Goal: Task Accomplishment & Management: Manage account settings

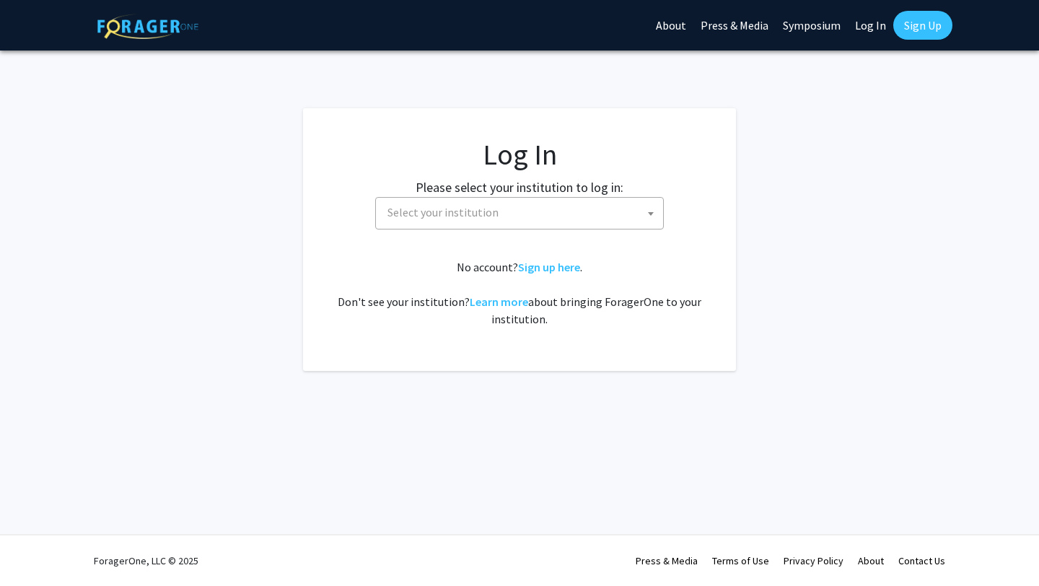
select select
click at [490, 221] on span "Select your institution" at bounding box center [522, 213] width 281 height 30
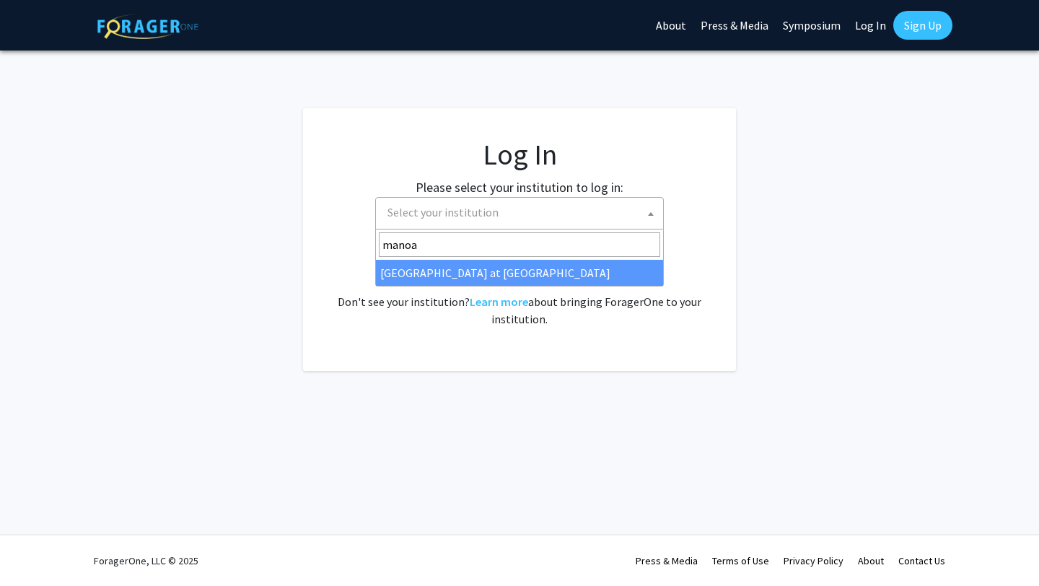
type input "manoa"
select select "18"
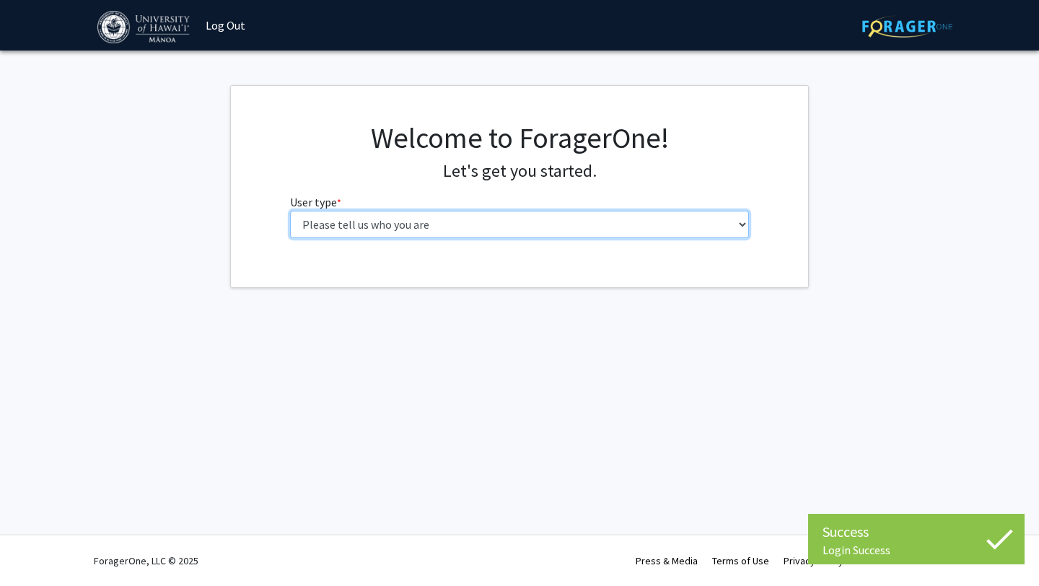
click at [569, 233] on select "Please tell us who you are Undergraduate Student Master's Student Doctoral Cand…" at bounding box center [520, 224] width 460 height 27
select select "1: undergrad"
click at [290, 211] on select "Please tell us who you are Undergraduate Student Master's Student Doctoral Cand…" at bounding box center [520, 224] width 460 height 27
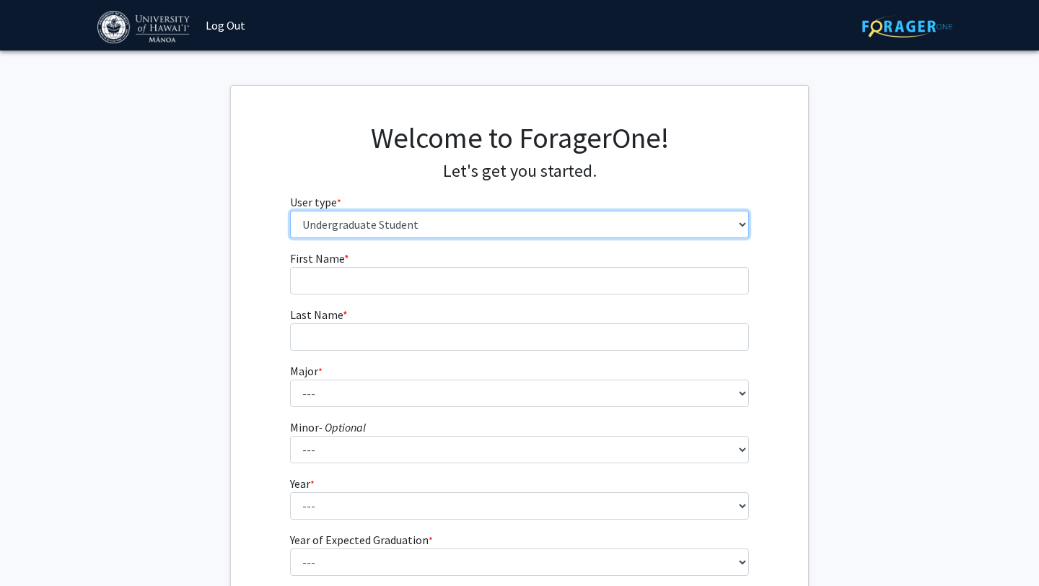
scroll to position [152, 0]
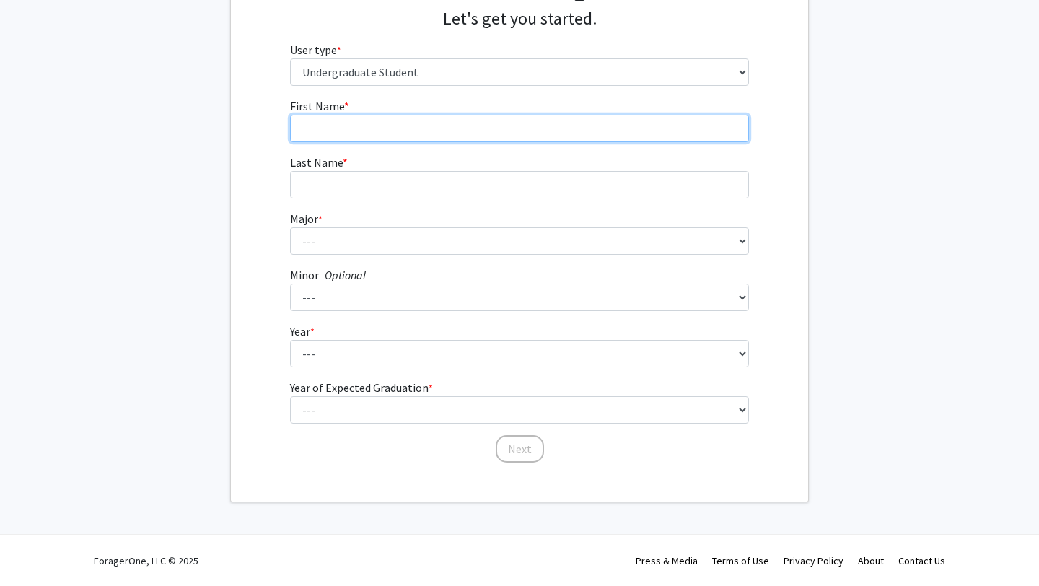
click at [405, 139] on input "First Name * required" at bounding box center [520, 128] width 460 height 27
type input "[PERSON_NAME]"
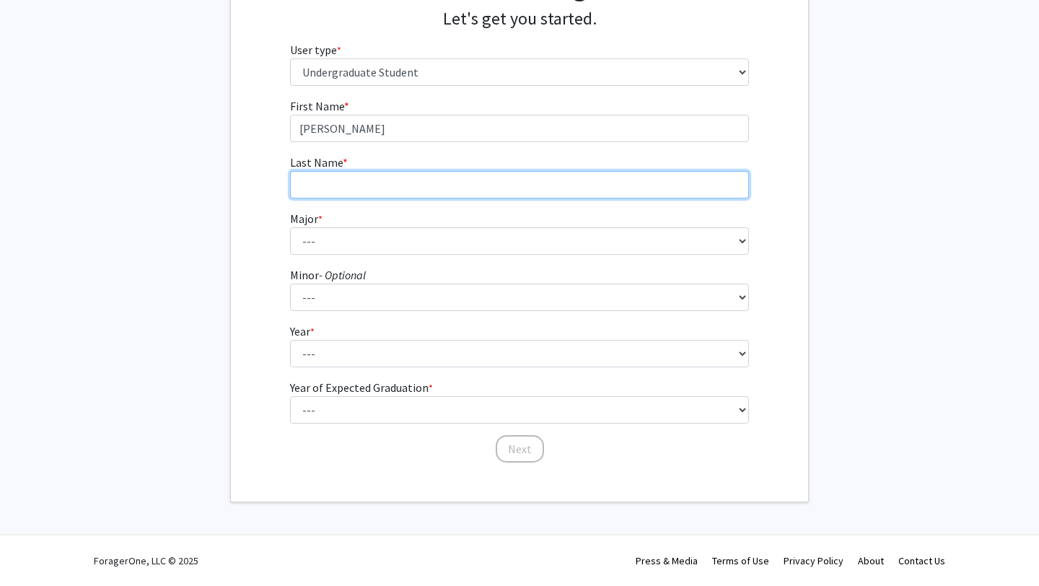
click at [386, 188] on input "Last Name * required" at bounding box center [520, 184] width 460 height 27
type input "[PERSON_NAME]"
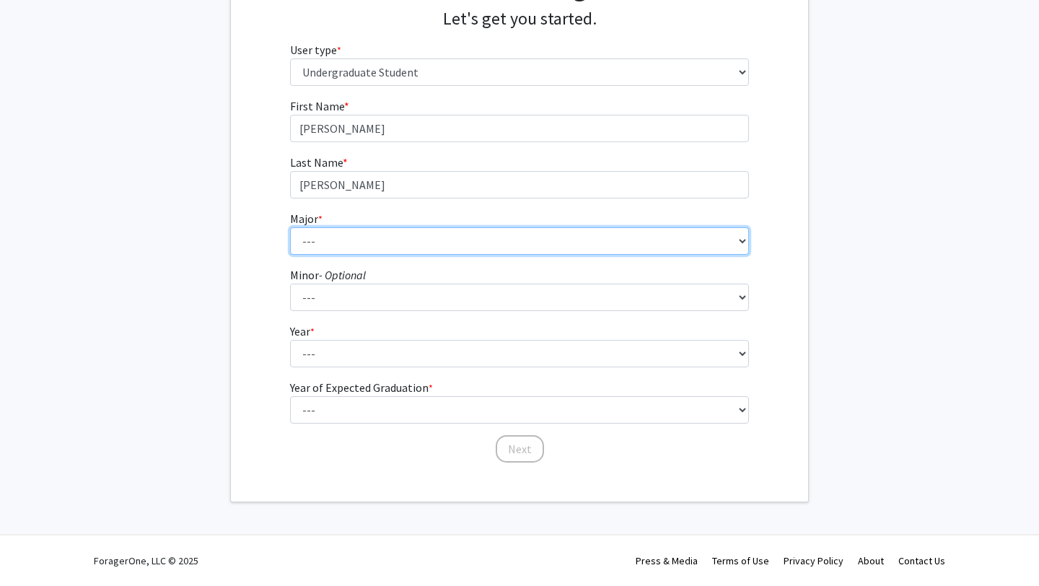
click at [368, 243] on select "--- Accounting American Studies Animal Sciences Anthropology Art Art History As…" at bounding box center [520, 240] width 460 height 27
select select "73: 1455"
click at [290, 227] on select "--- Accounting American Studies Animal Sciences Anthropology Art Art History As…" at bounding box center [520, 240] width 460 height 27
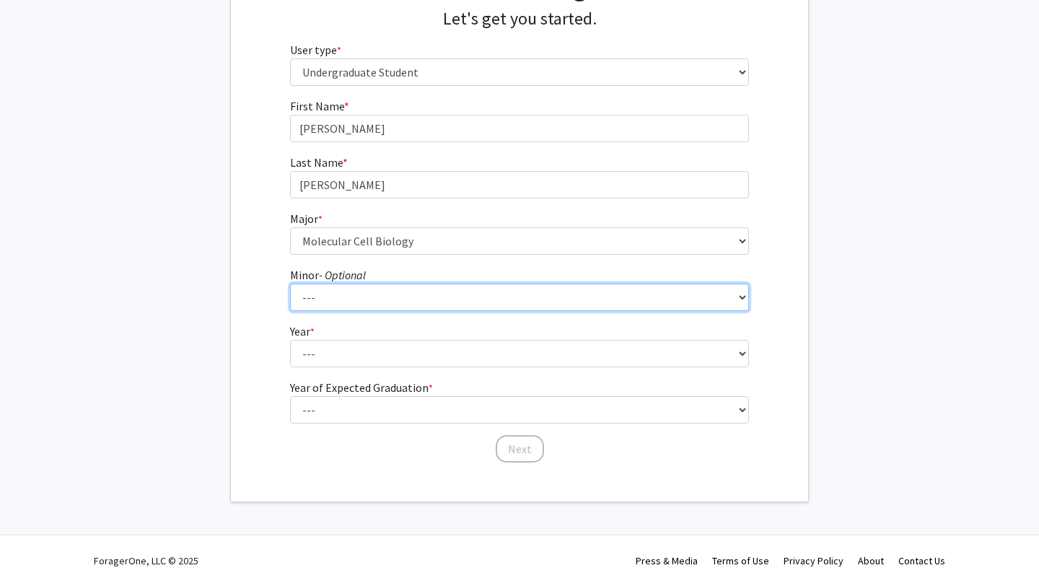
click at [380, 309] on select "--- American Studies Anthropology Art Art History Asian Studies Astronomy Astro…" at bounding box center [520, 297] width 460 height 27
select select "29: 1051"
click at [290, 284] on select "--- American Studies Anthropology Art Art History Asian Studies Astronomy Astro…" at bounding box center [520, 297] width 460 height 27
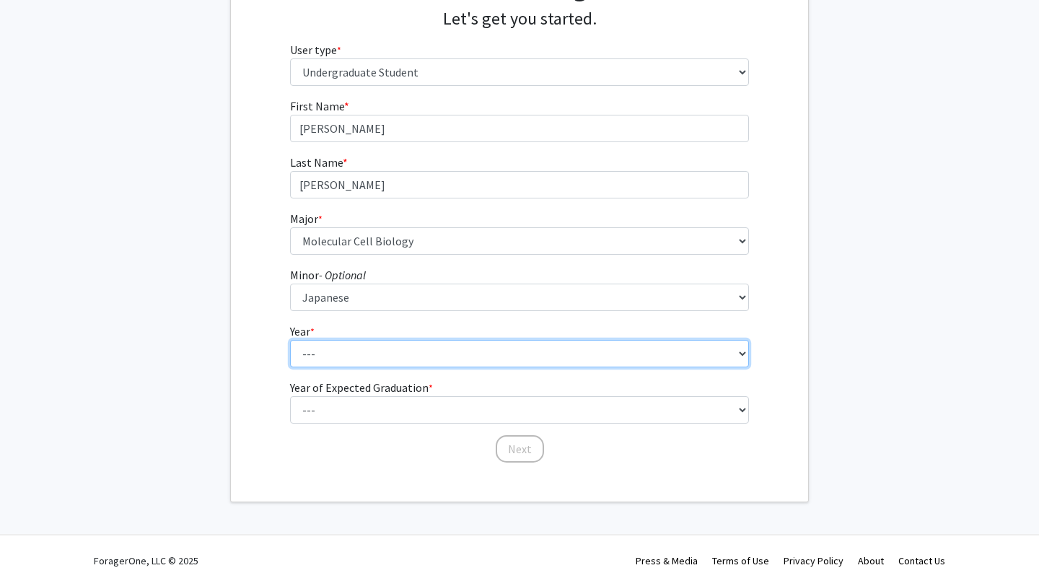
click at [353, 363] on select "--- First-year Sophomore Junior Senior Postbaccalaureate Certificate" at bounding box center [520, 353] width 460 height 27
select select "2: sophomore"
click at [290, 340] on select "--- First-year Sophomore Junior Senior Postbaccalaureate Certificate" at bounding box center [520, 353] width 460 height 27
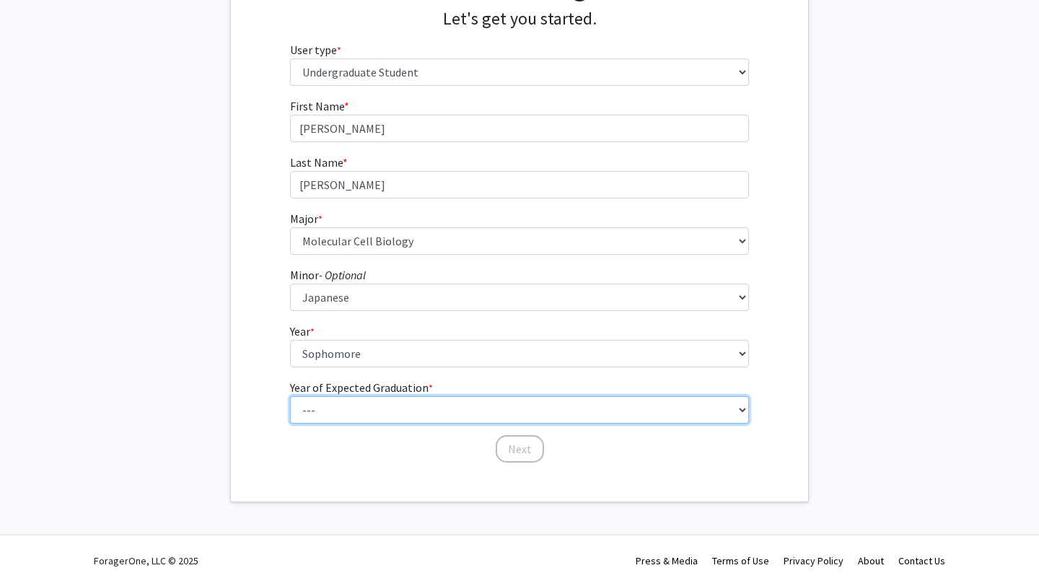
click at [349, 407] on select "--- 2025 2026 2027 2028 2029 2030 2031 2032 2033 2034" at bounding box center [520, 409] width 460 height 27
select select "4: 2028"
click at [290, 396] on select "--- 2025 2026 2027 2028 2029 2030 2031 2032 2033 2034" at bounding box center [520, 409] width 460 height 27
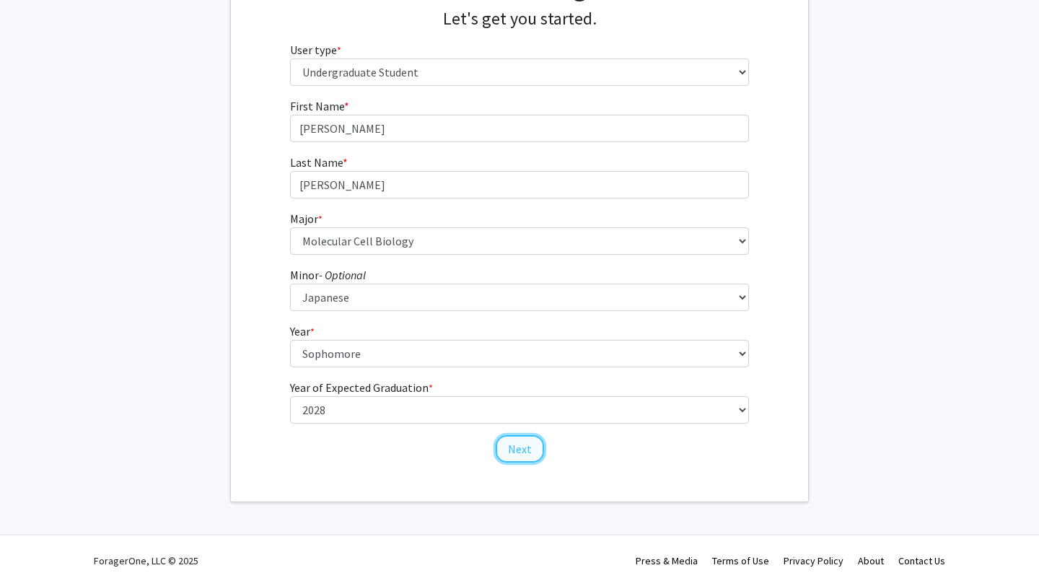
click at [530, 452] on button "Next" at bounding box center [520, 448] width 48 height 27
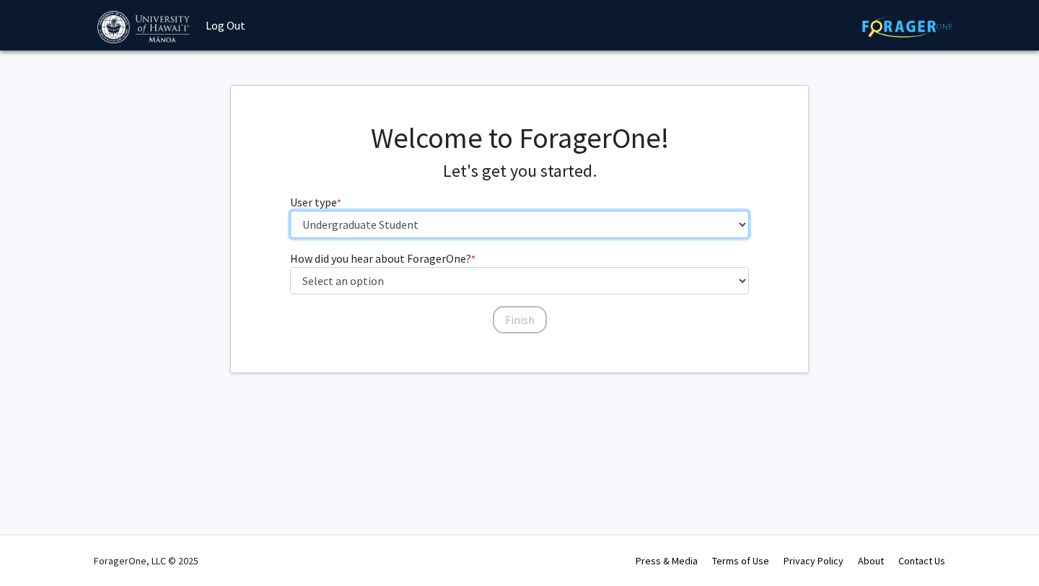
click at [401, 231] on select "Please tell us who you are Undergraduate Student Master's Student Doctoral Cand…" at bounding box center [520, 224] width 460 height 27
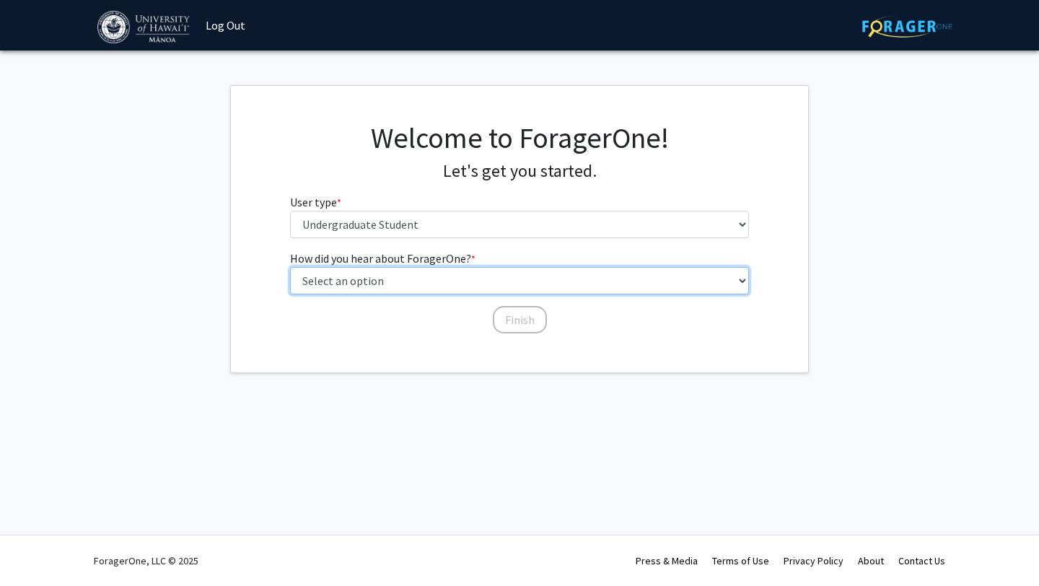
click at [388, 283] on select "Select an option Peer/student recommendation Faculty/staff recommendation Unive…" at bounding box center [520, 280] width 460 height 27
select select "1: peer_recommendation"
click at [290, 267] on select "Select an option Peer/student recommendation Faculty/staff recommendation Unive…" at bounding box center [520, 280] width 460 height 27
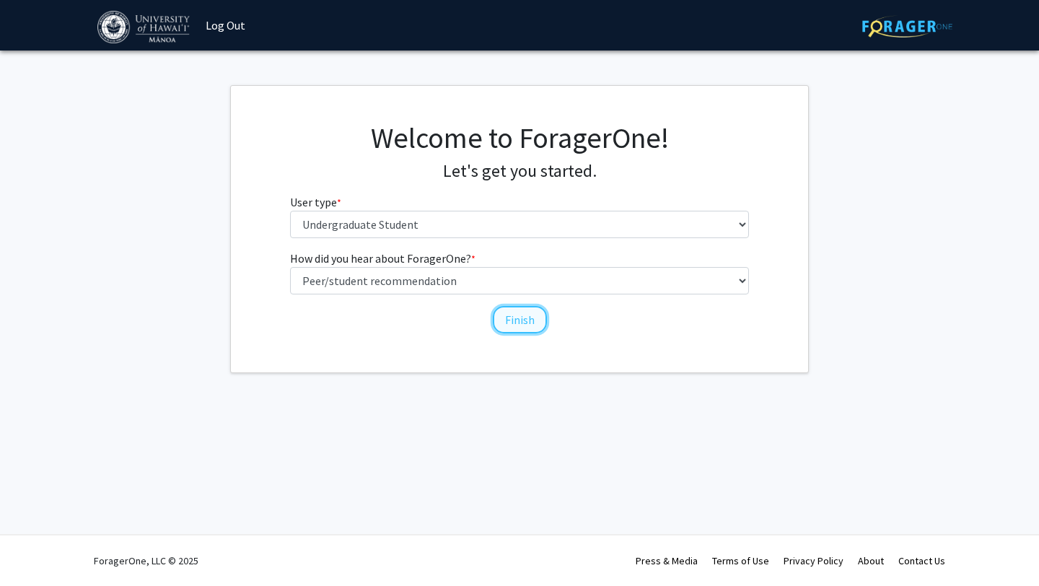
click at [509, 320] on button "Finish" at bounding box center [520, 319] width 54 height 27
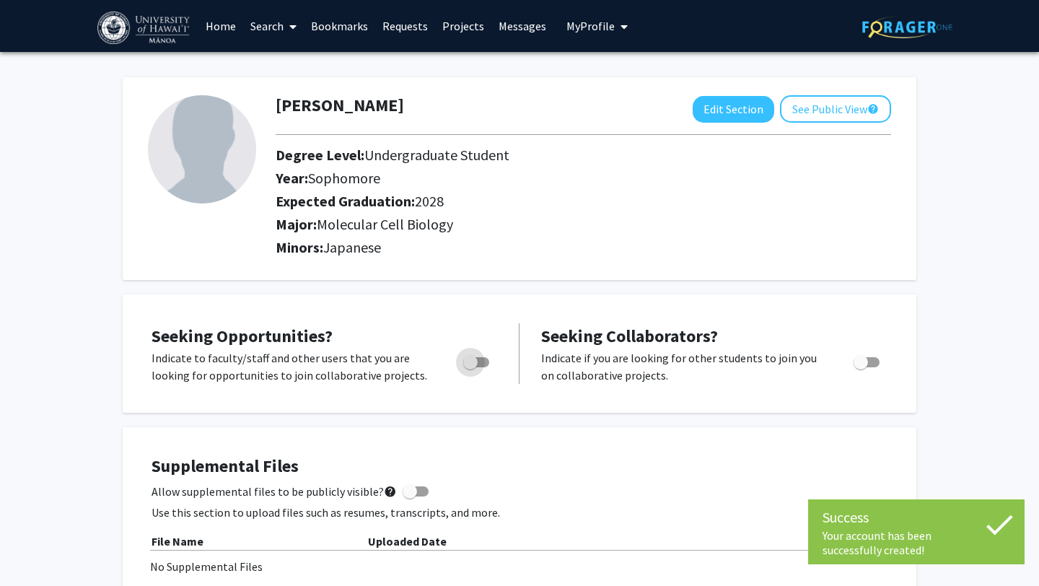
click at [479, 365] on span "Toggle" at bounding box center [476, 362] width 26 height 10
click at [470, 367] on input "Are you actively seeking opportunities?" at bounding box center [470, 367] width 1 height 1
checkbox input "true"
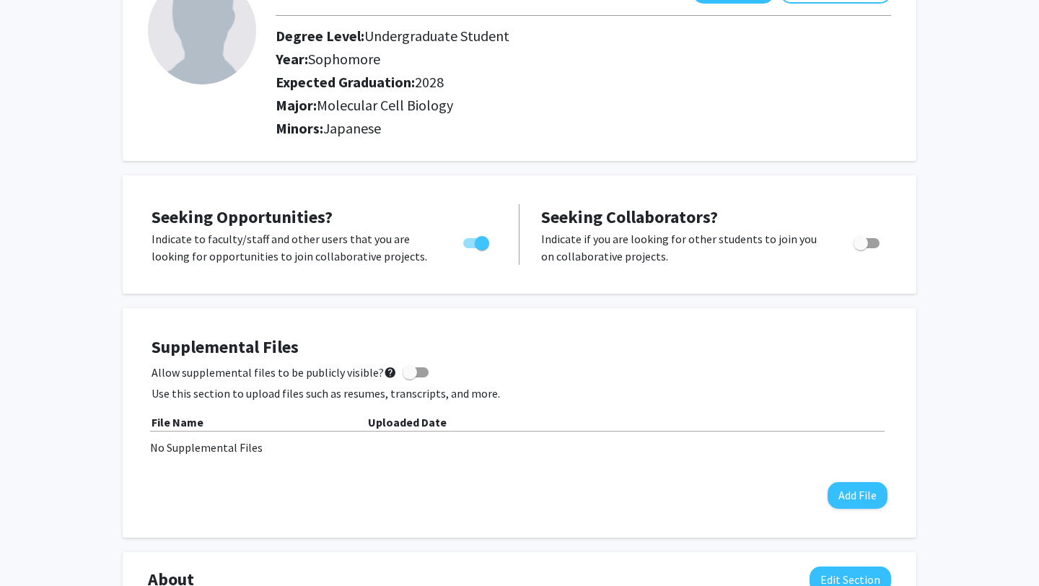
scroll to position [135, 0]
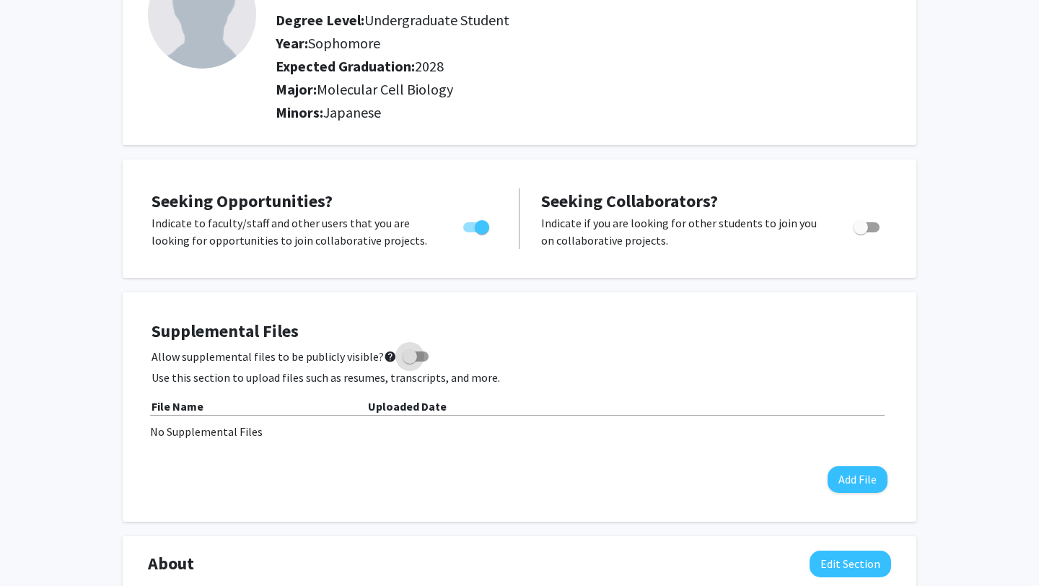
click at [405, 355] on span at bounding box center [410, 356] width 14 height 14
click at [409, 361] on input "Allow supplemental files to be publicly visible? help" at bounding box center [409, 361] width 1 height 1
checkbox input "true"
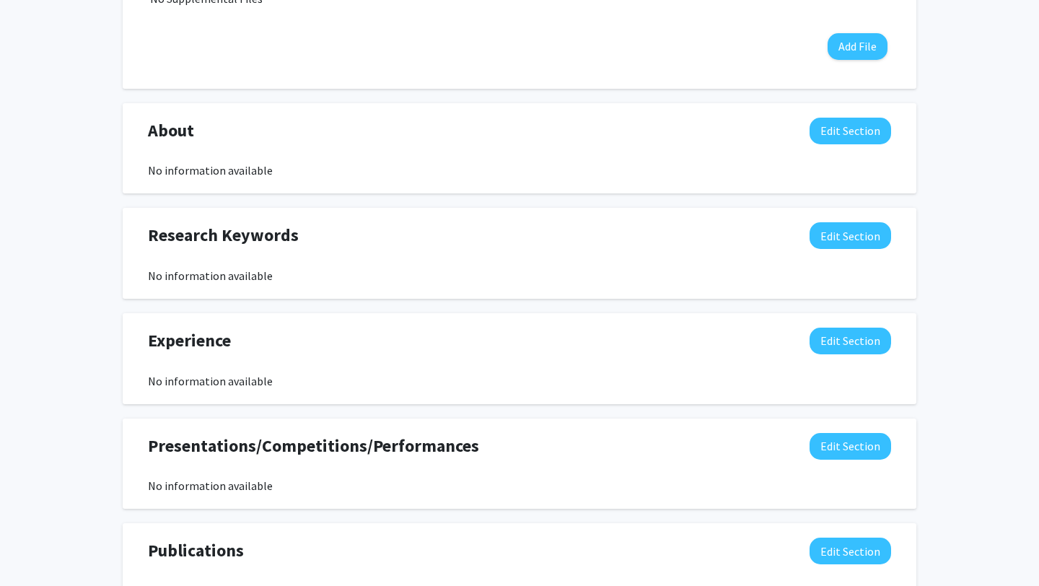
scroll to position [563, 0]
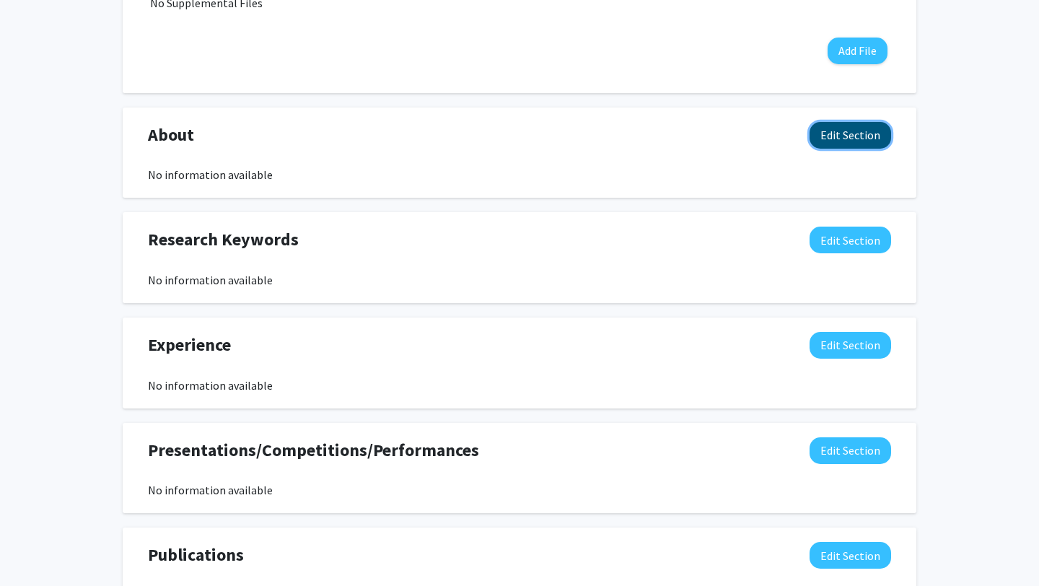
click at [868, 133] on button "Edit Section" at bounding box center [851, 135] width 82 height 27
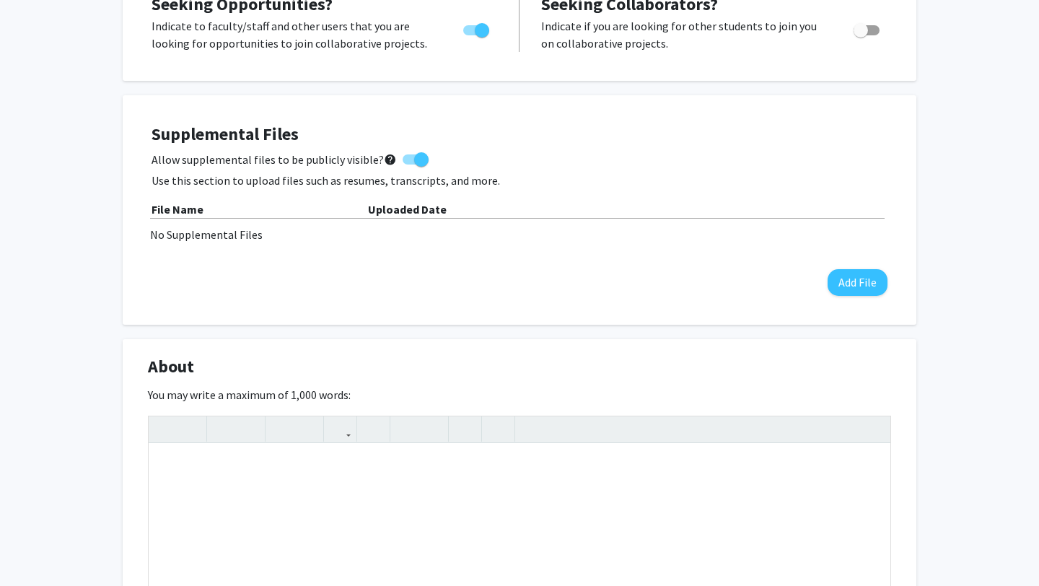
scroll to position [321, 0]
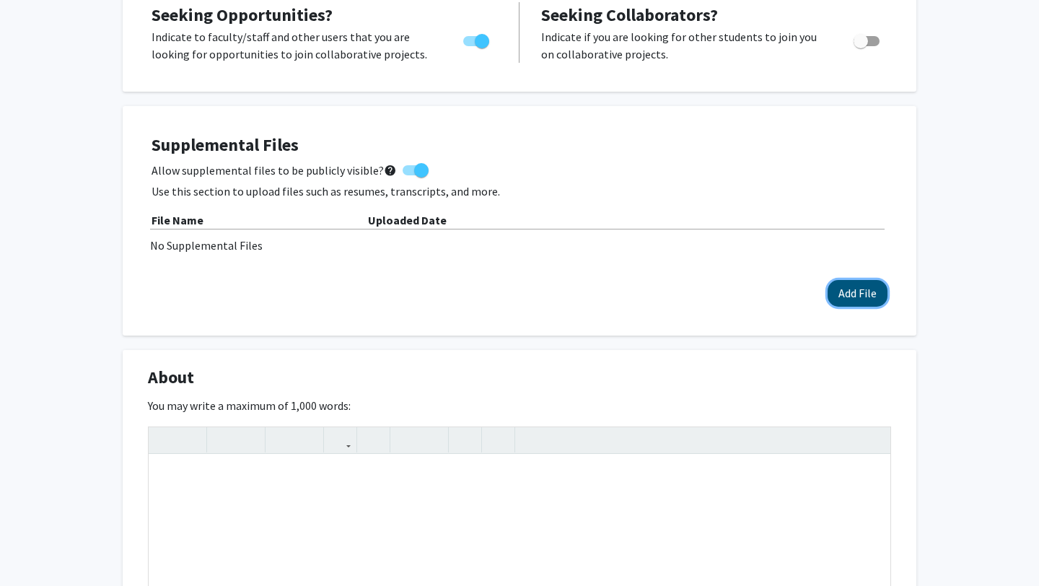
click at [861, 299] on button "Add File" at bounding box center [858, 293] width 60 height 27
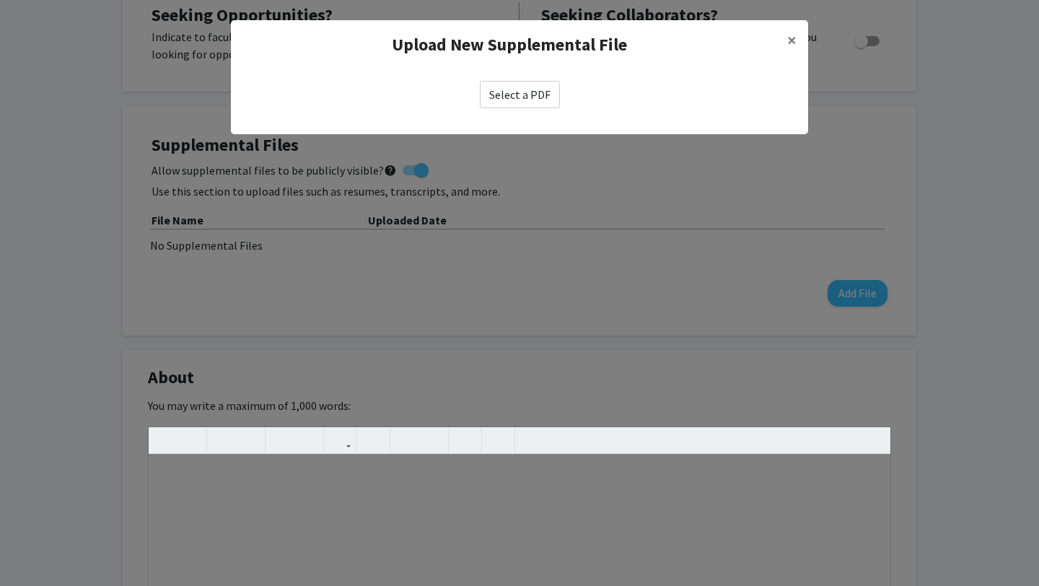
click at [516, 95] on label "Select a PDF" at bounding box center [520, 94] width 80 height 27
click at [0, 0] on input "Select a PDF" at bounding box center [0, 0] width 0 height 0
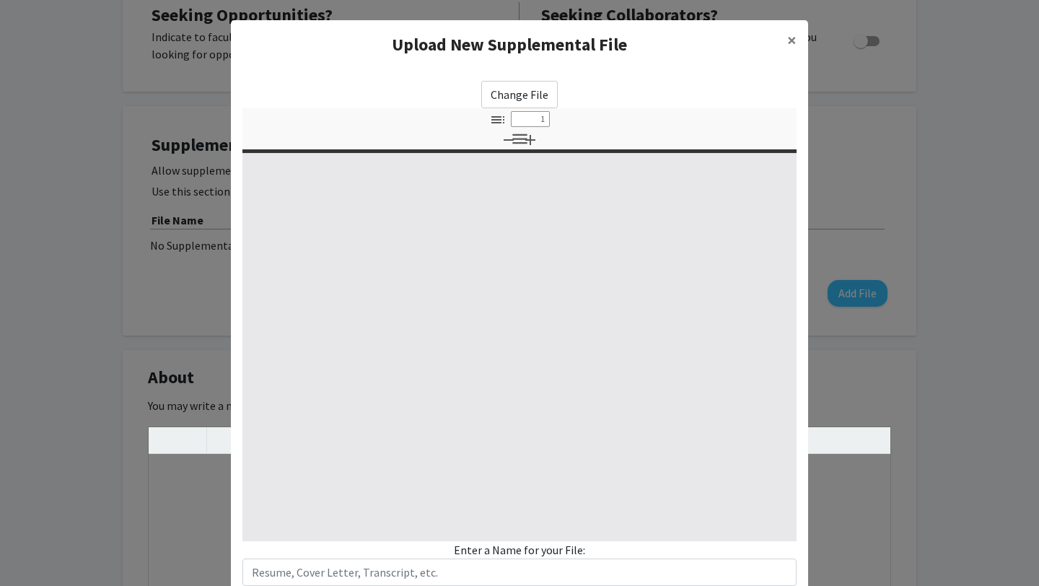
select select "custom"
type input "0"
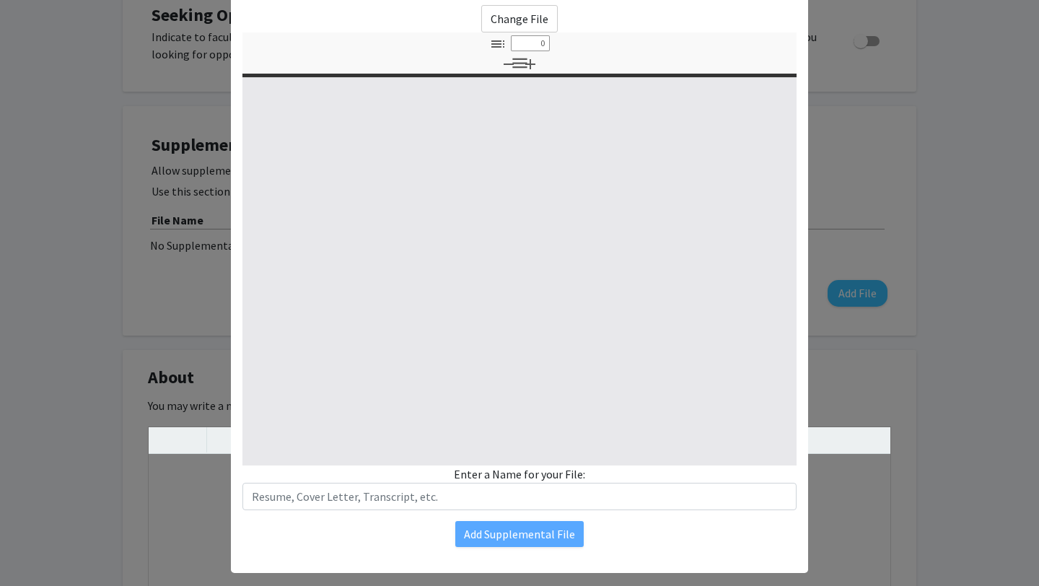
select select "custom"
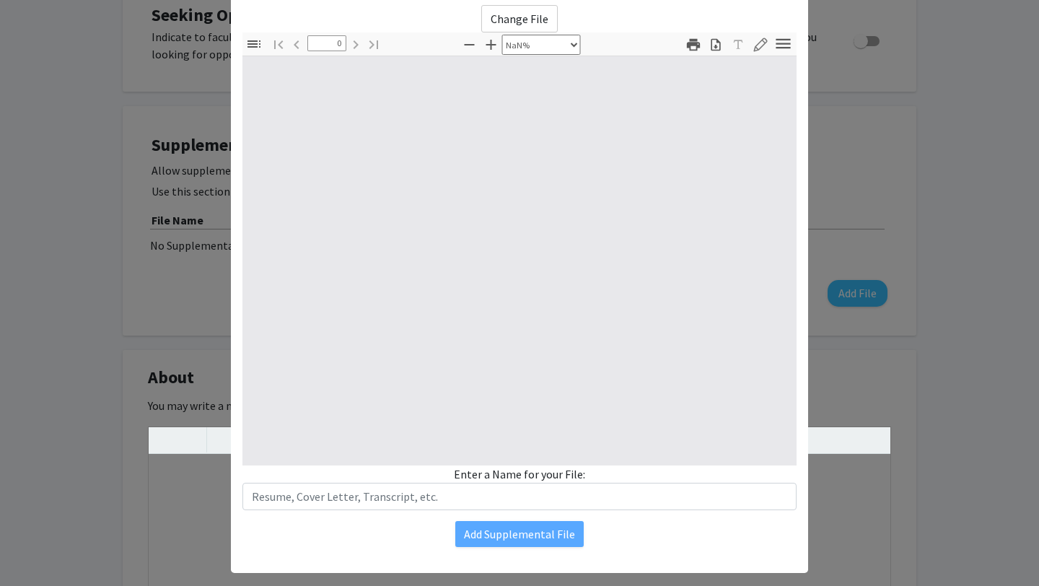
scroll to position [97, 0]
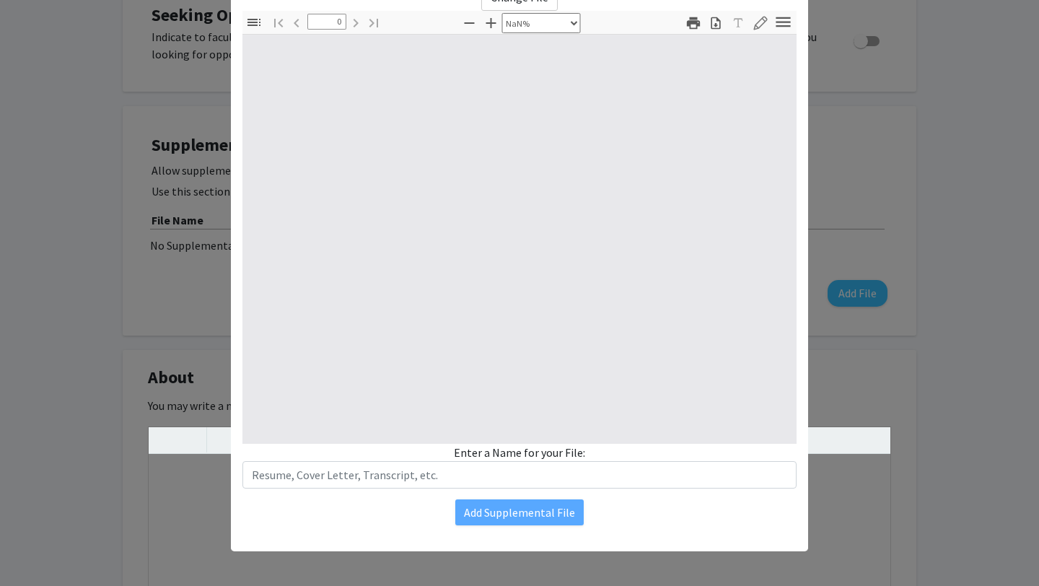
type input "1"
select select "auto"
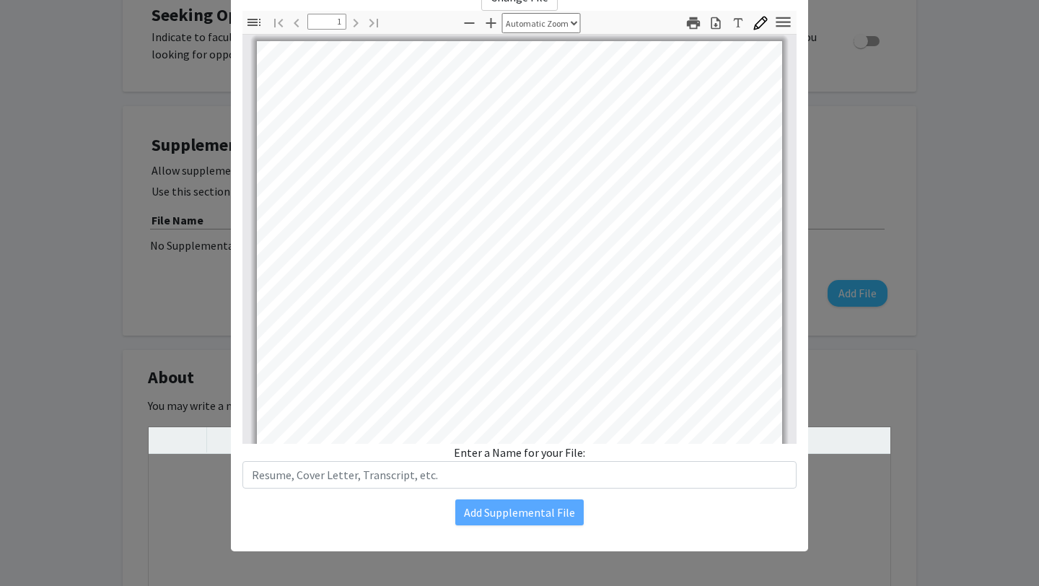
scroll to position [284, 0]
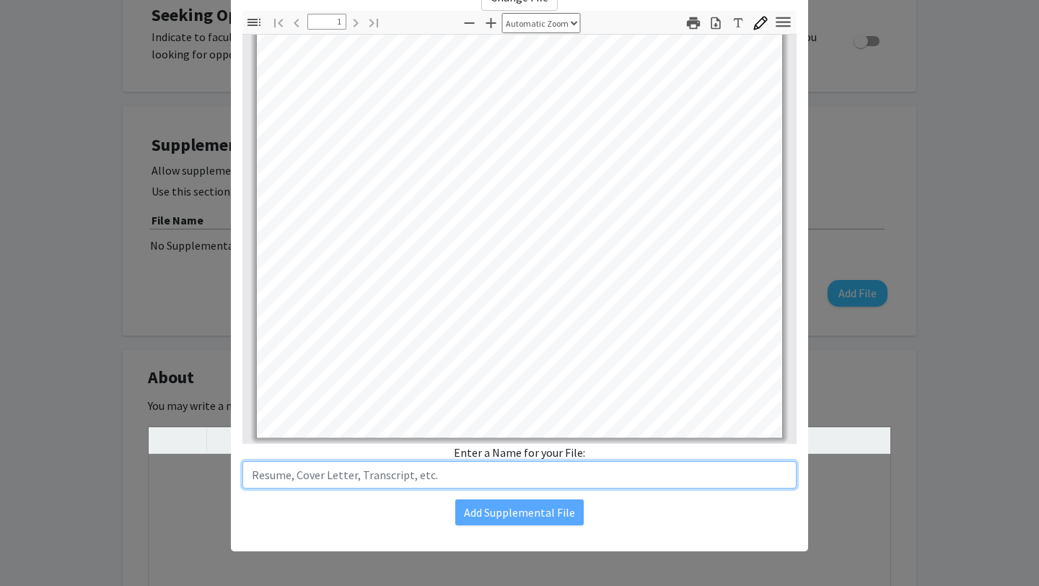
click at [525, 478] on input "text" at bounding box center [519, 474] width 554 height 27
type input "R"
type input "[PERSON_NAME]"
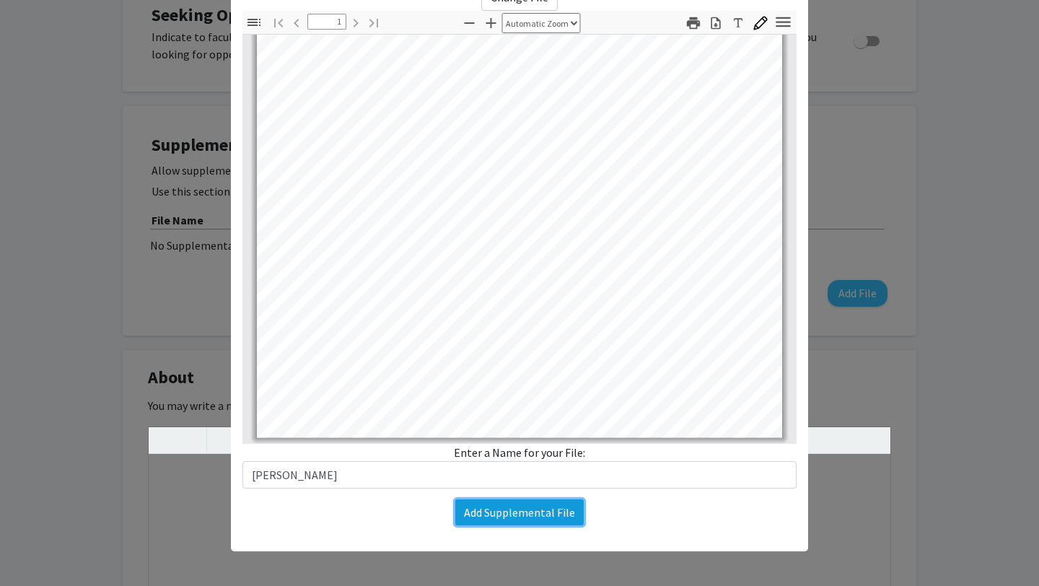
click at [539, 514] on button "Add Supplemental File" at bounding box center [519, 512] width 128 height 26
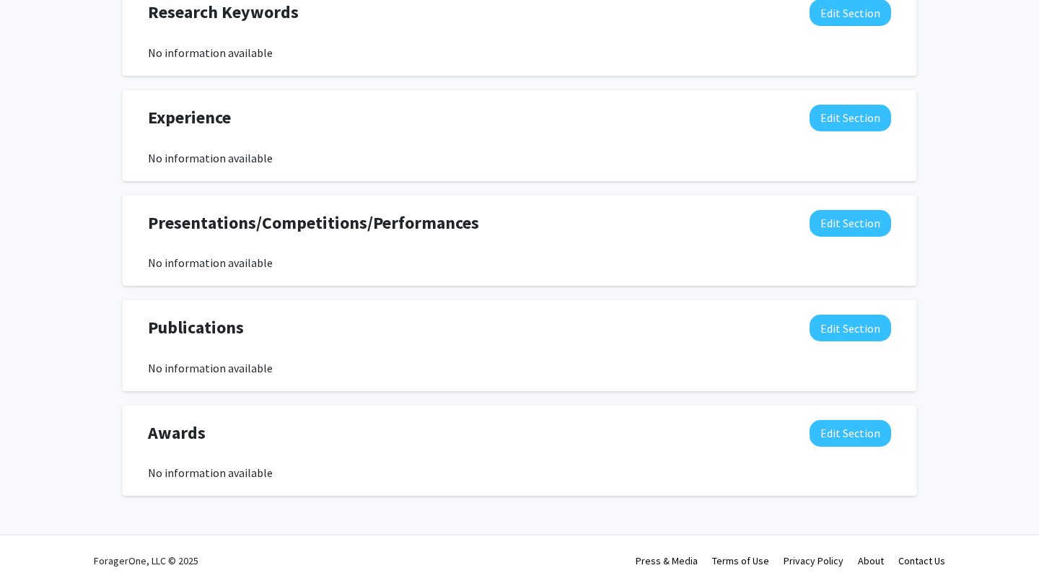
scroll to position [0, 0]
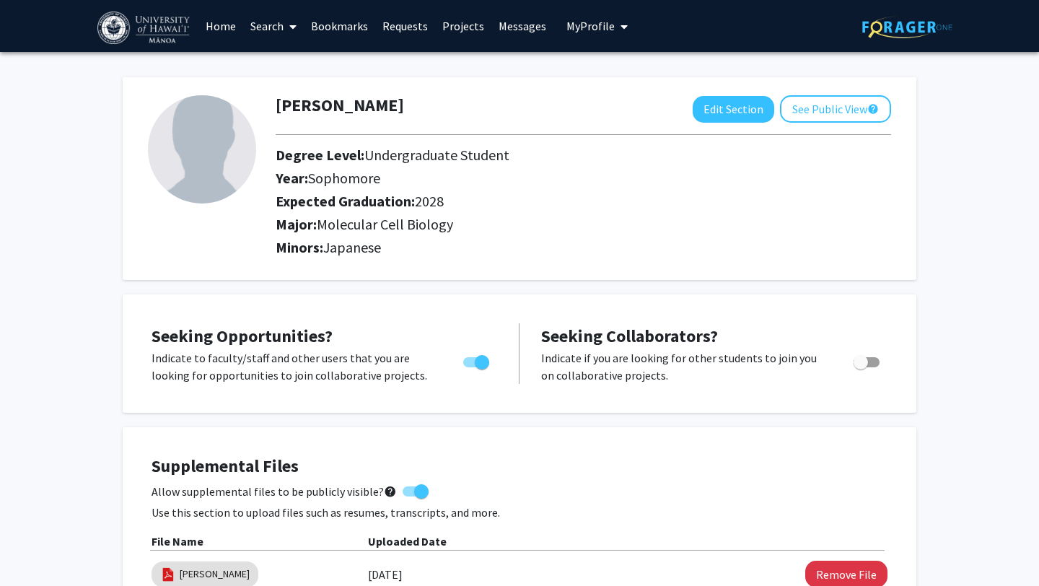
click at [276, 19] on link "Search" at bounding box center [273, 26] width 61 height 51
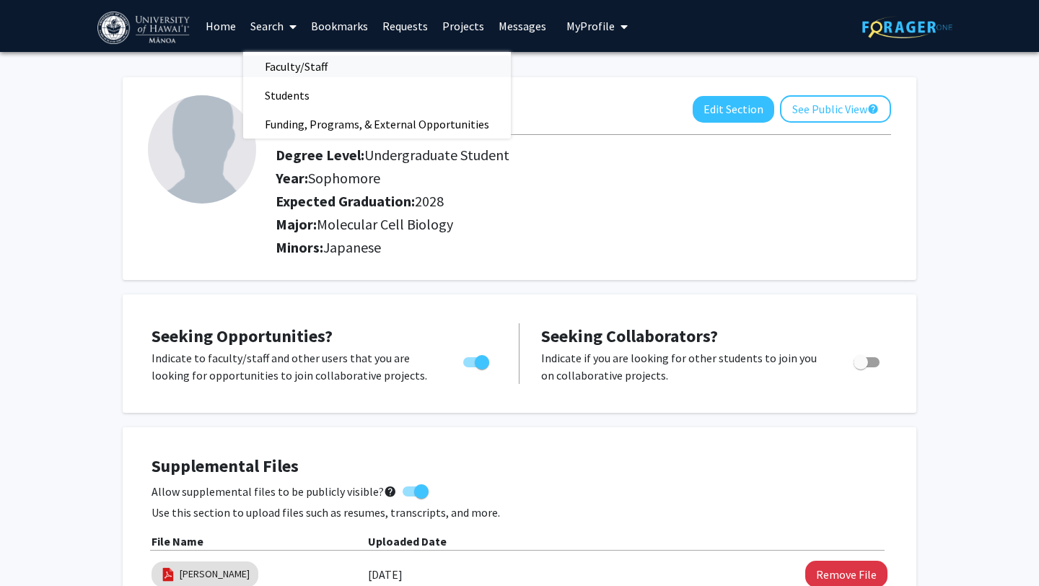
click at [317, 73] on span "Faculty/Staff" at bounding box center [296, 66] width 106 height 29
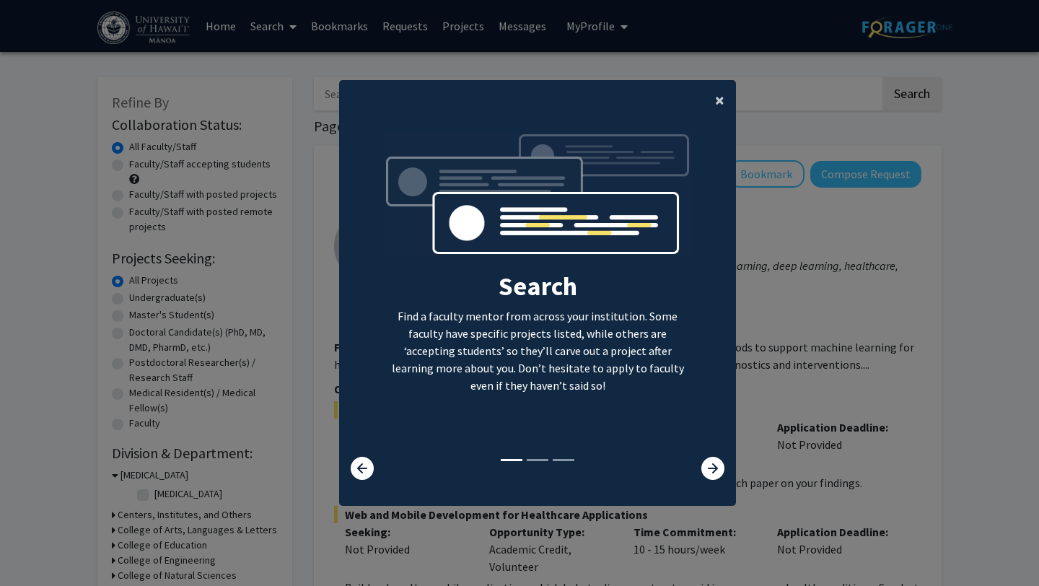
click at [714, 101] on button "×" at bounding box center [719, 100] width 32 height 40
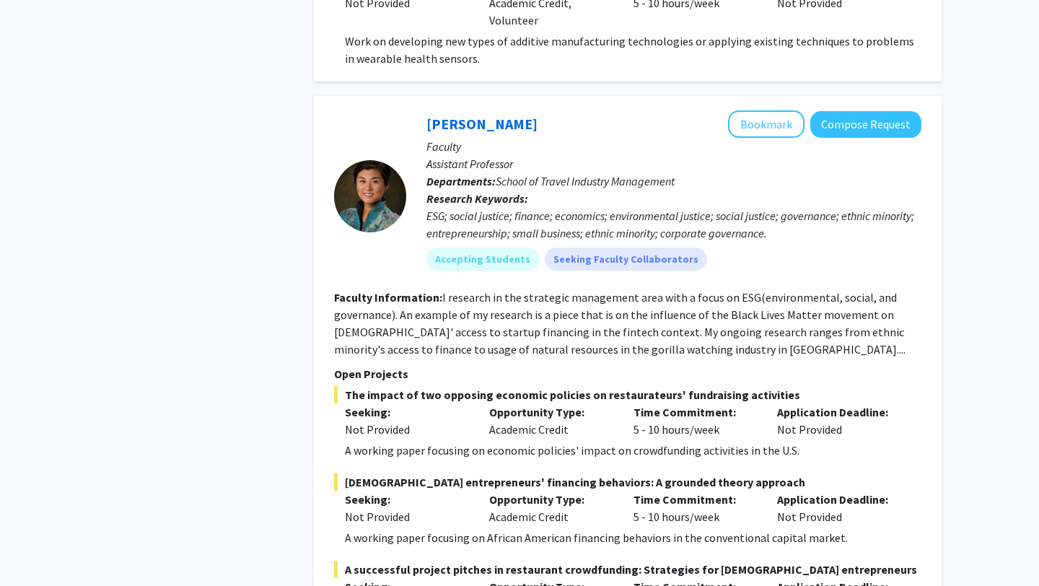
scroll to position [7587, 0]
